Goal: Task Accomplishment & Management: Complete application form

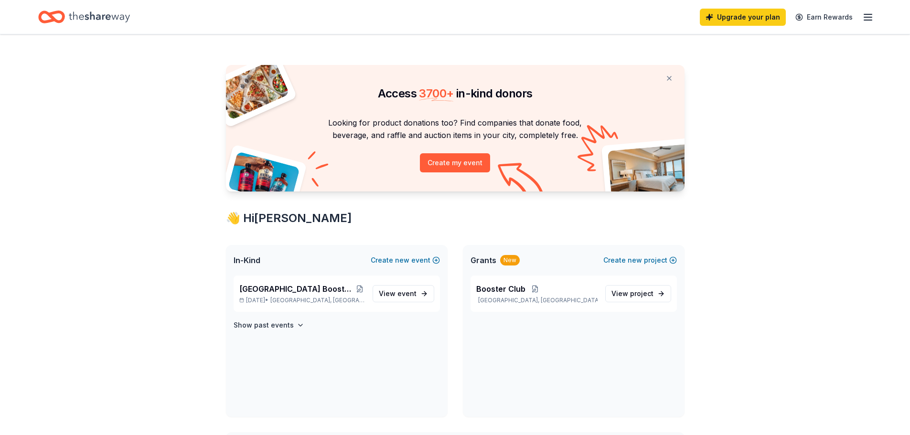
click at [395, 290] on span "View event" at bounding box center [398, 293] width 38 height 11
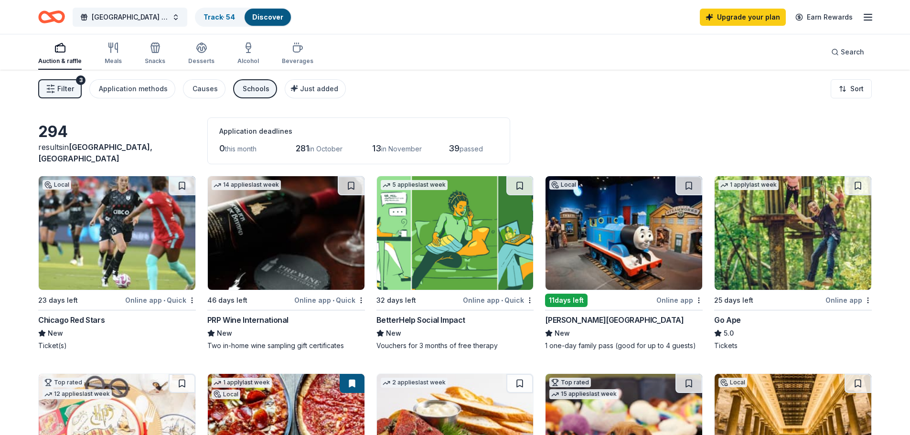
click at [146, 85] on div "Application methods" at bounding box center [133, 88] width 69 height 11
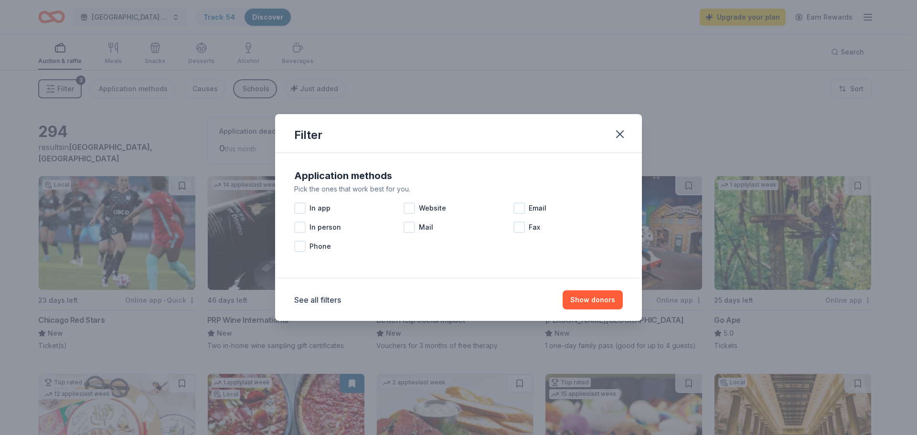
click at [419, 206] on span "Website" at bounding box center [432, 208] width 27 height 11
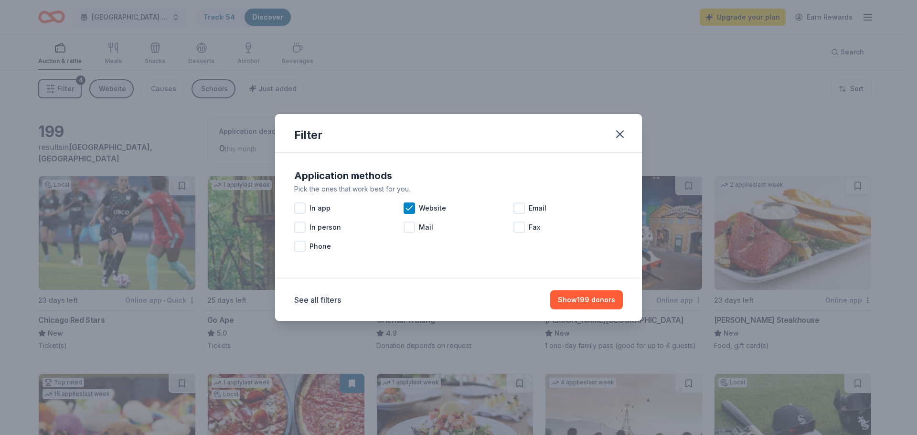
click at [623, 133] on icon "button" at bounding box center [619, 134] width 13 height 13
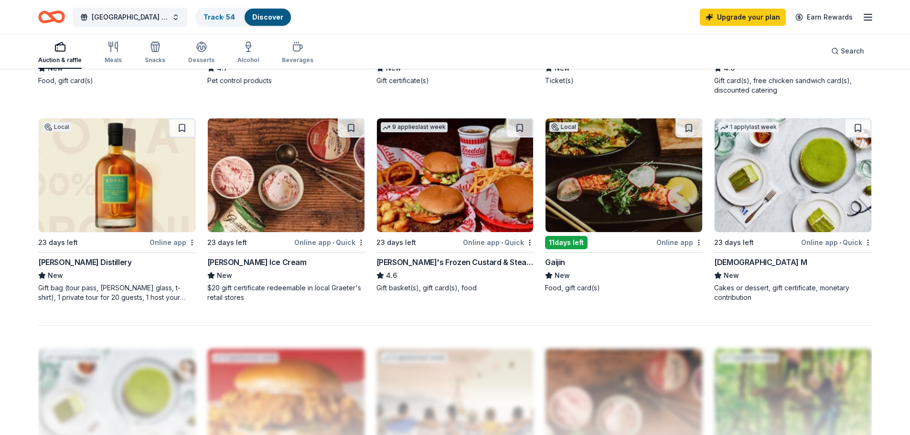
scroll to position [717, 0]
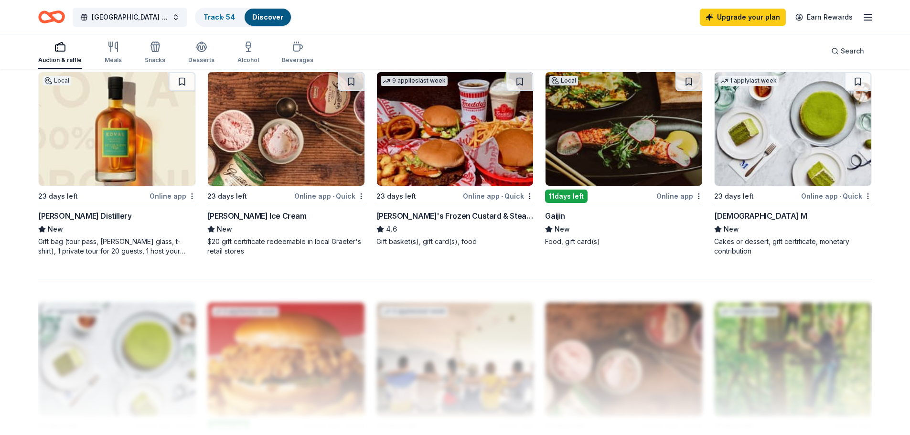
click at [179, 191] on div "Online app" at bounding box center [173, 196] width 46 height 12
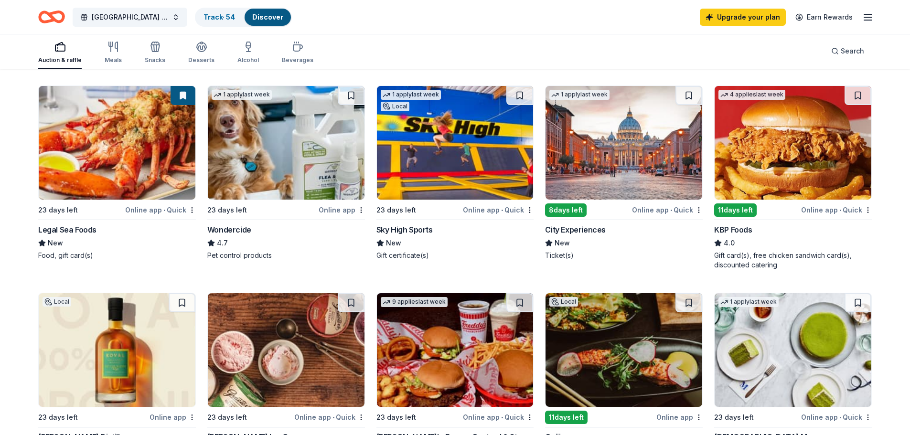
scroll to position [478, 0]
